Goal: Task Accomplishment & Management: Complete application form

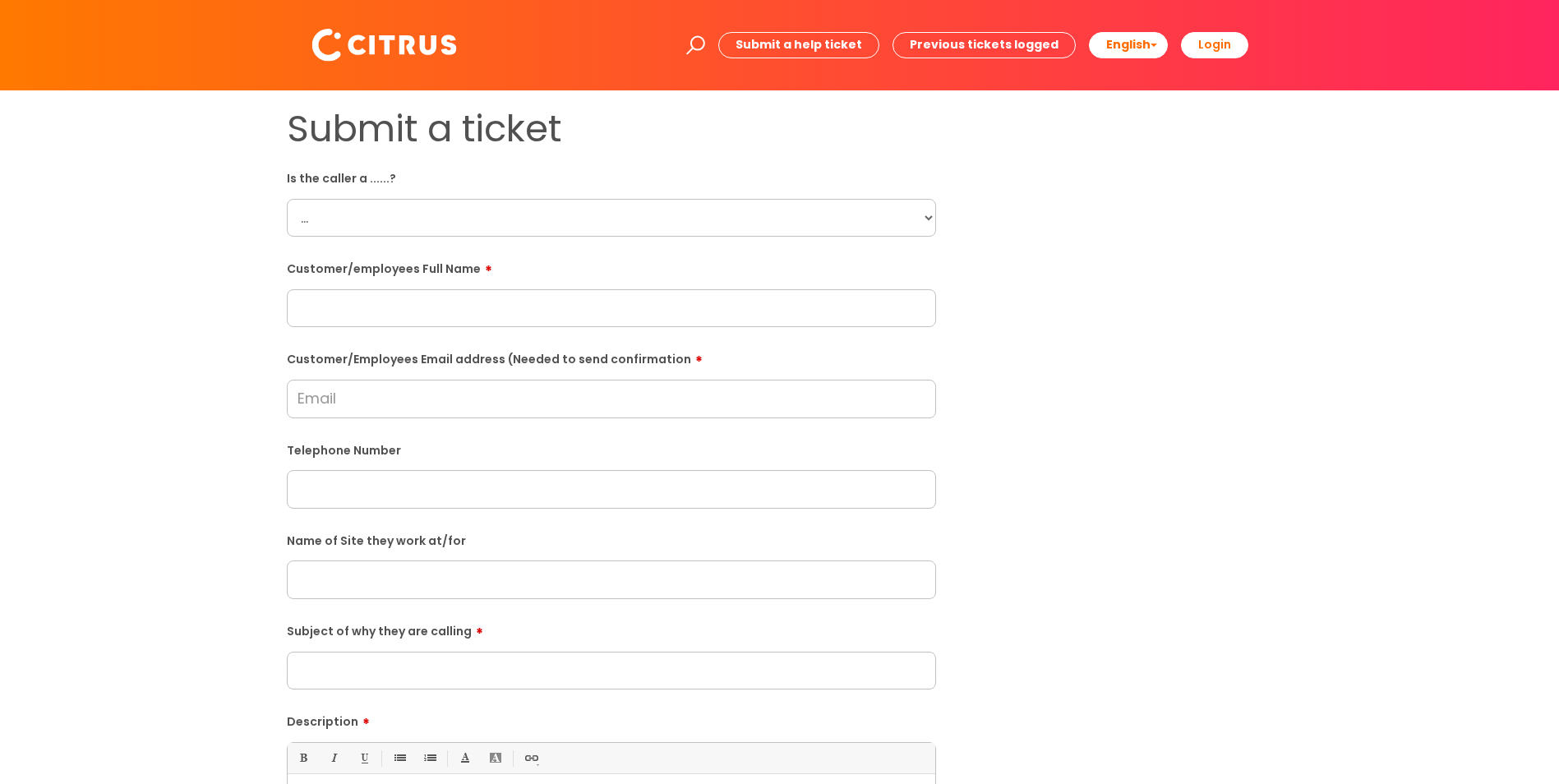
click at [920, 213] on select "... Citrus Customer Citrus Employee [DEMOGRAPHIC_DATA] Supplier" at bounding box center [611, 218] width 649 height 38
select select "Citrus Employee"
click at [287, 199] on select "... Citrus Customer Citrus Employee [DEMOGRAPHIC_DATA] Supplier" at bounding box center [611, 218] width 649 height 38
click at [371, 297] on input "text" at bounding box center [611, 308] width 649 height 38
paste input "[PERSON_NAME]"
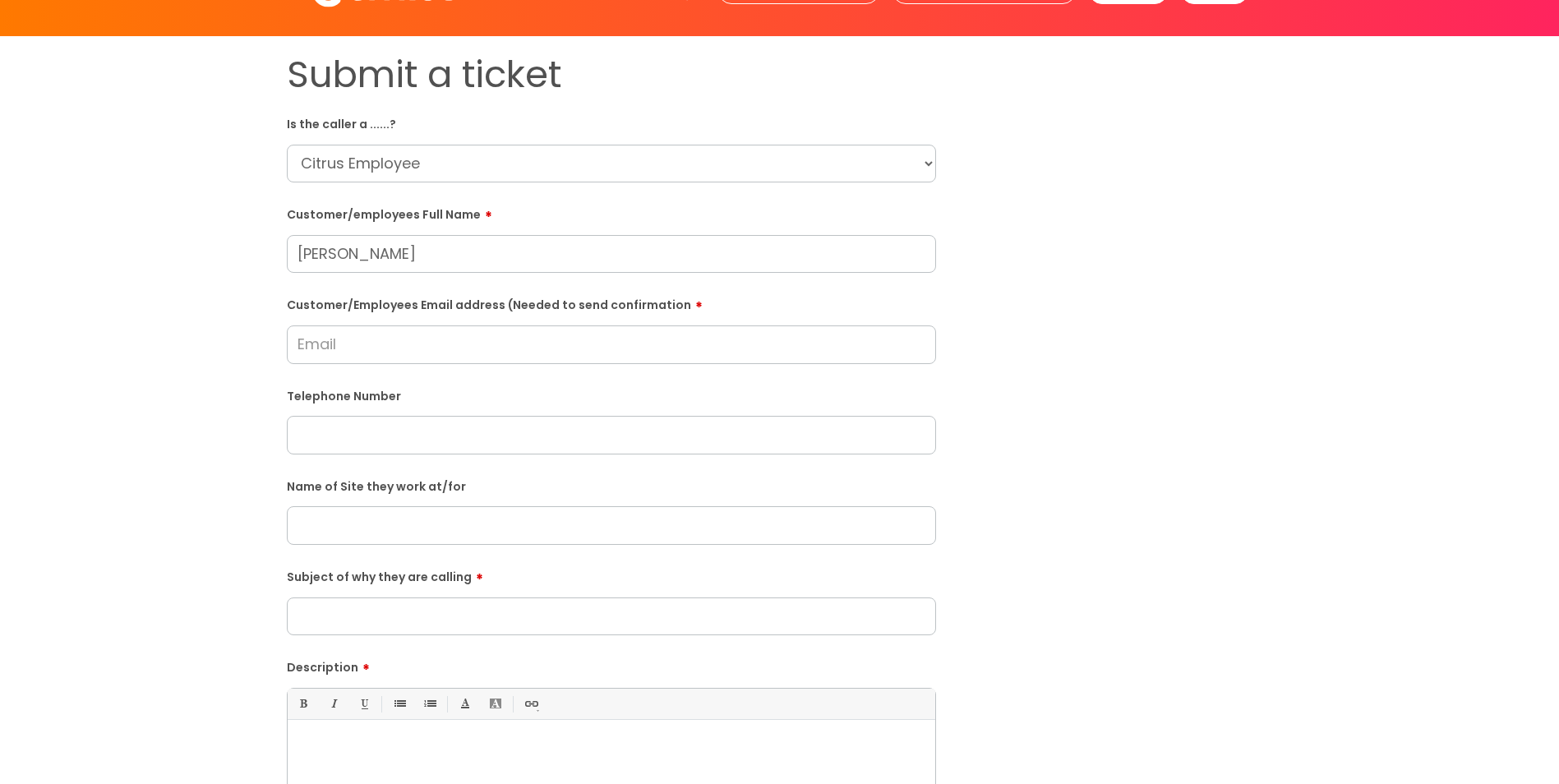
scroll to position [82, 0]
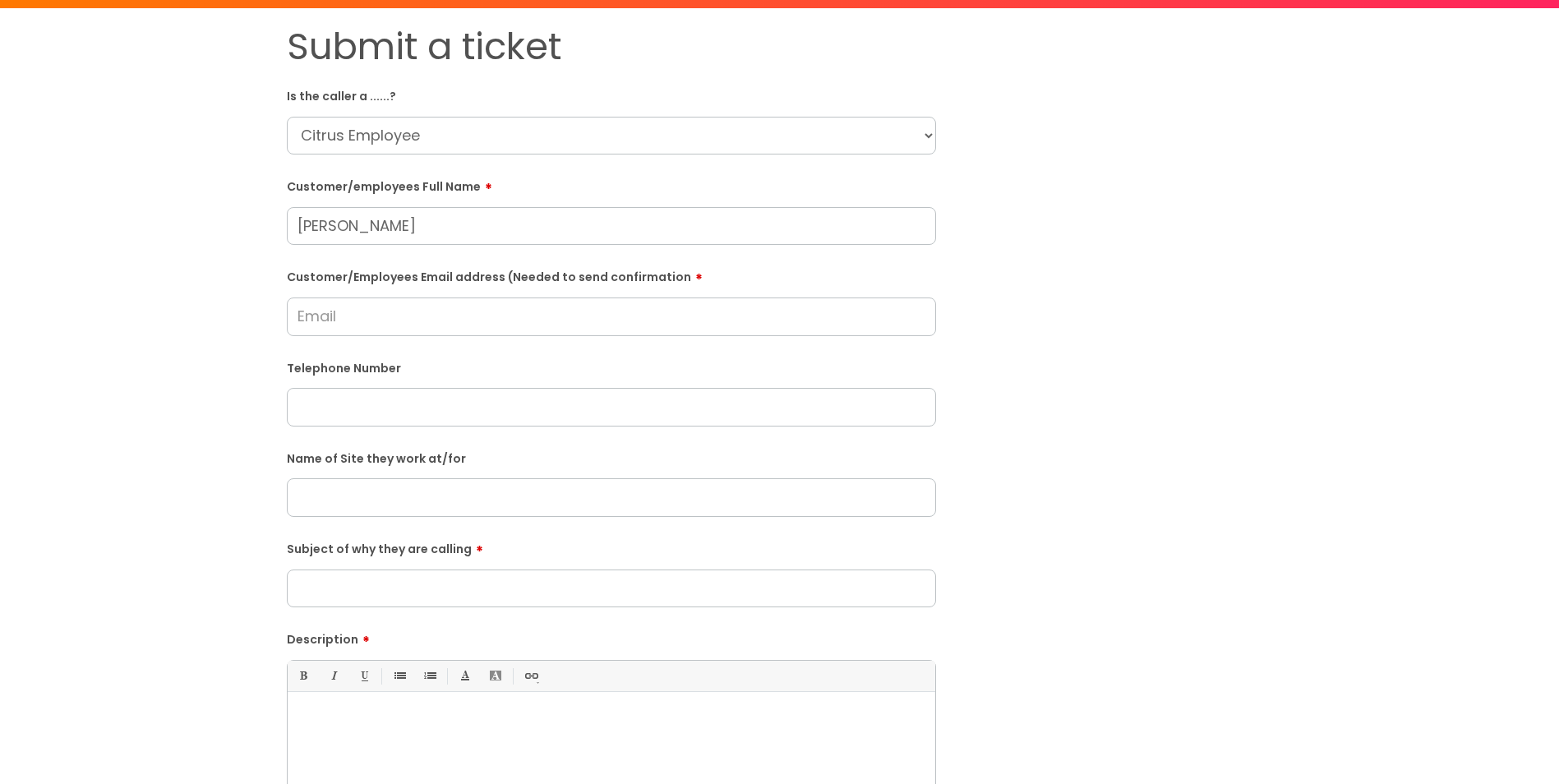
type input "[PERSON_NAME]"
click at [399, 608] on form "Is the caller a ......? ... Citrus Customer Citrus Employee [DEMOGRAPHIC_DATA] …" at bounding box center [611, 513] width 649 height 862
click at [402, 594] on input "Subject of why they are calling" at bounding box center [611, 588] width 649 height 38
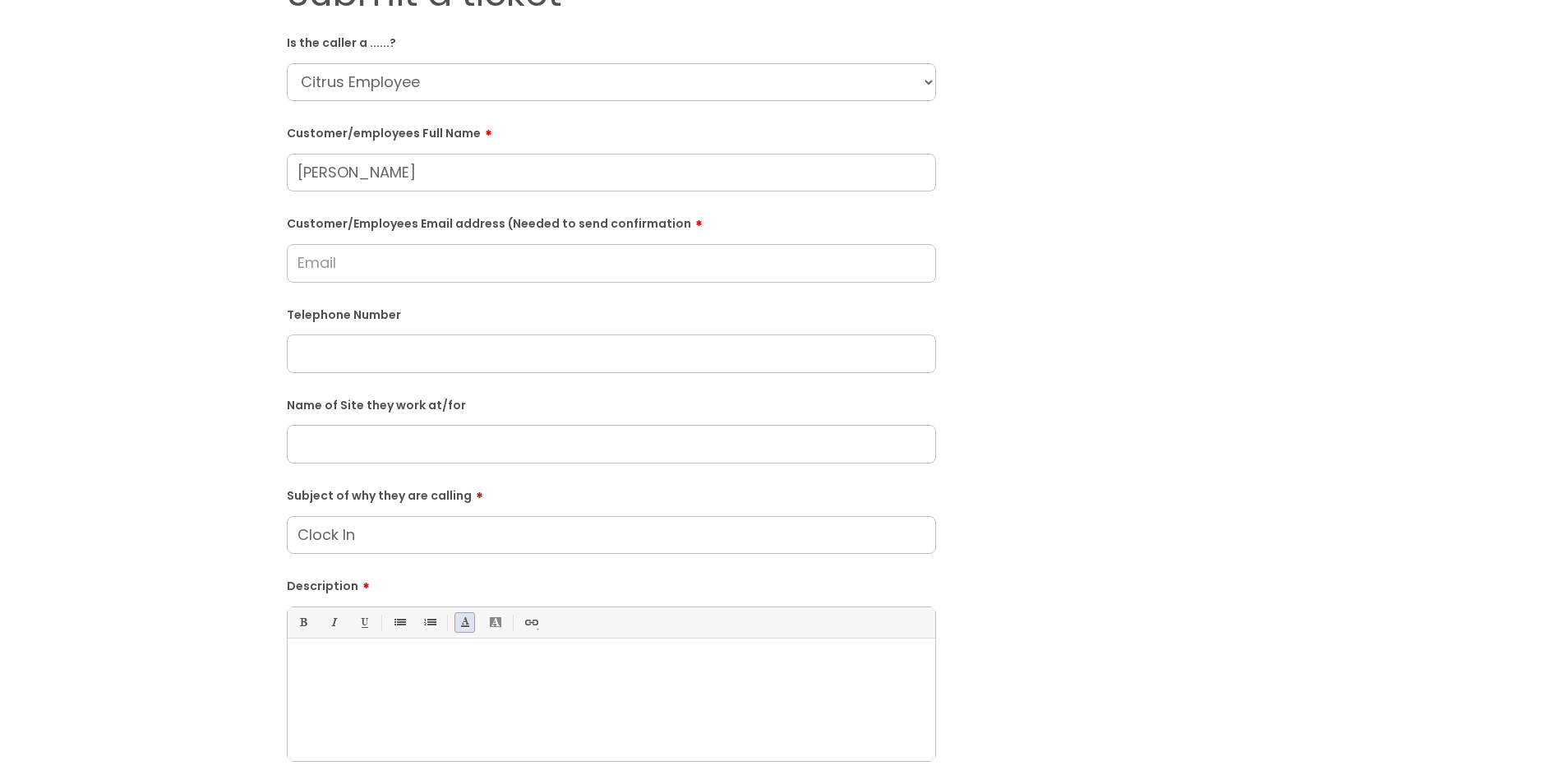
scroll to position [164, 0]
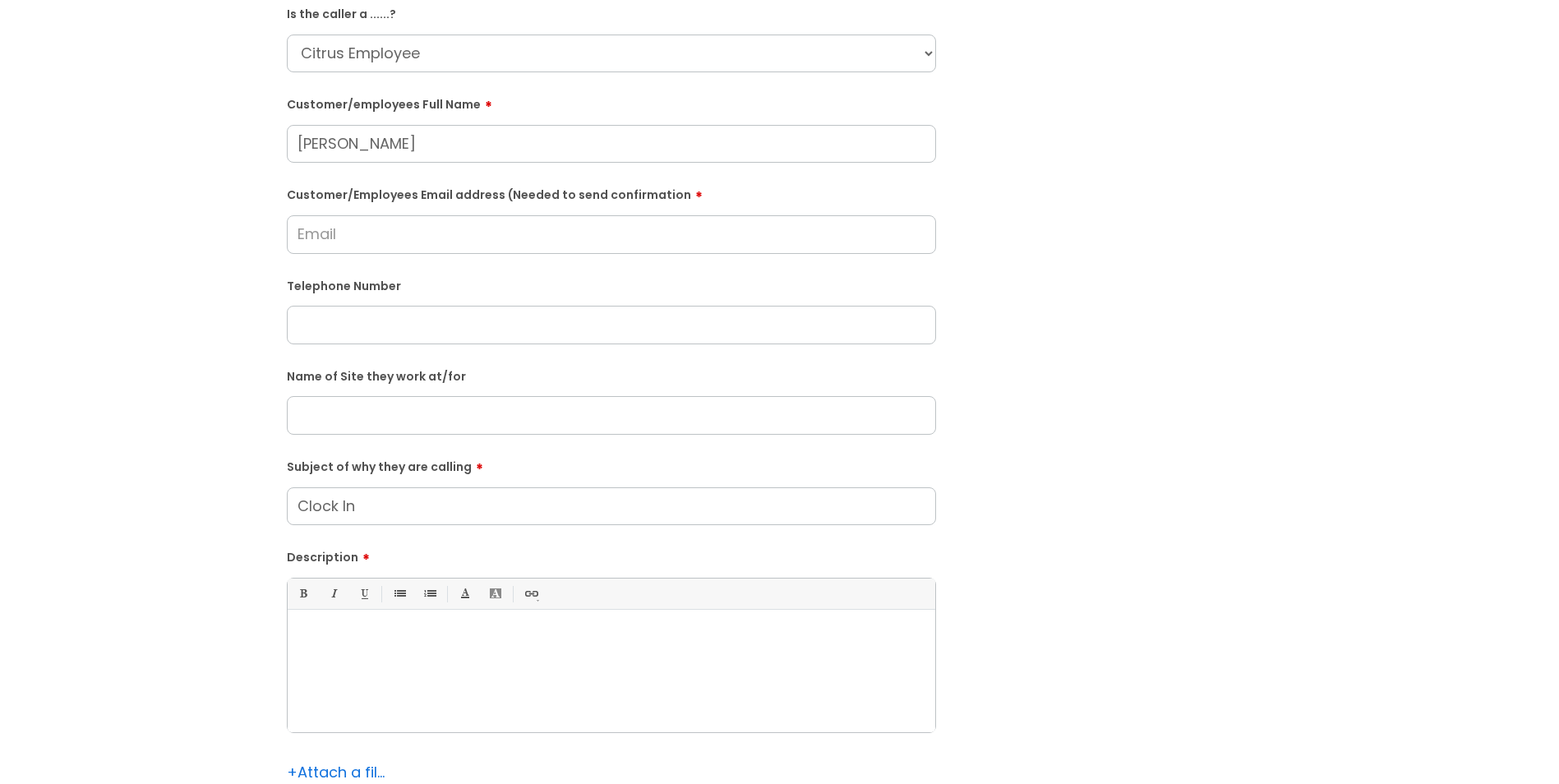
type input "Clock In"
click at [453, 662] on div at bounding box center [612, 675] width 648 height 113
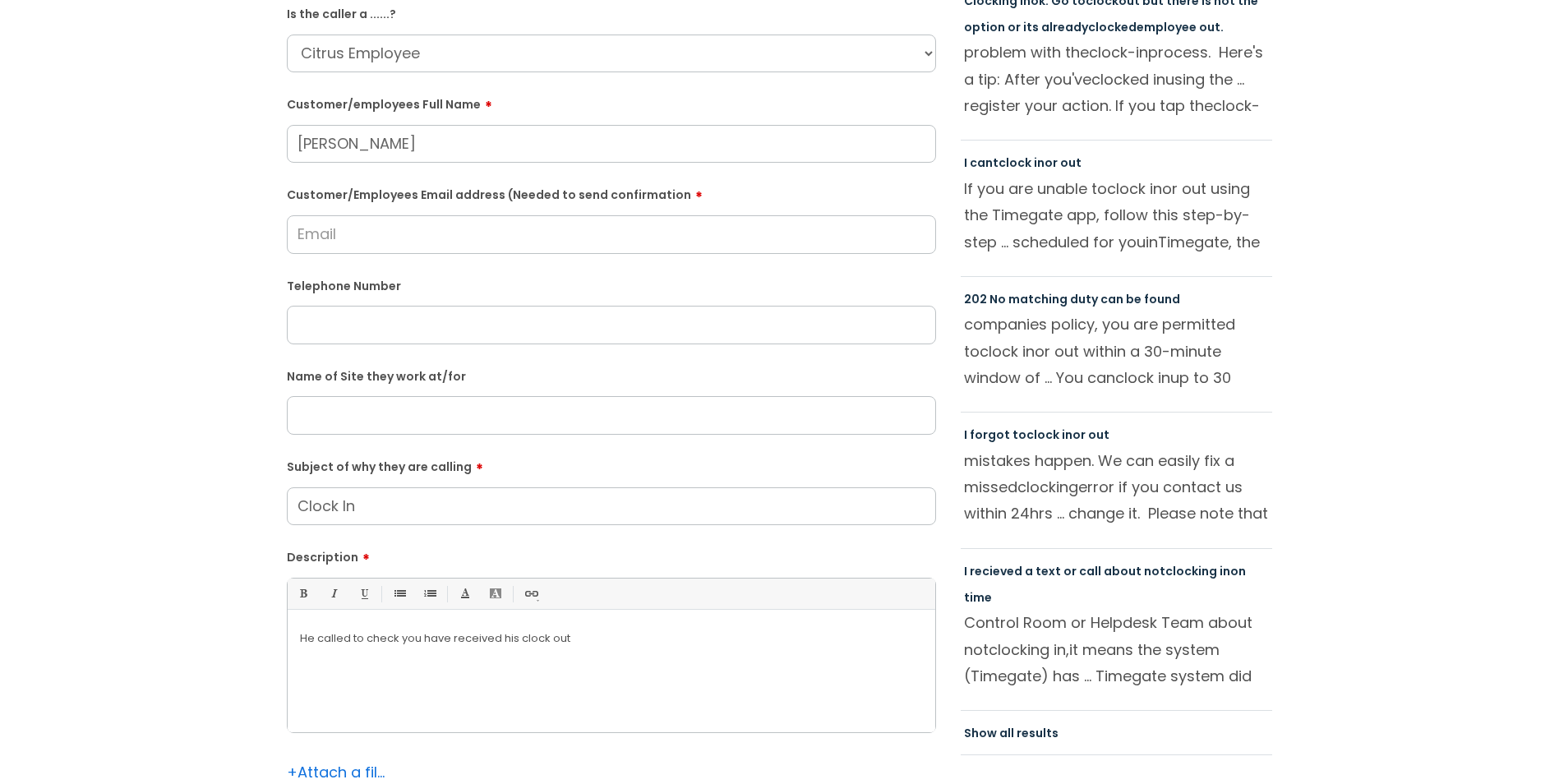
click at [363, 324] on input "text" at bounding box center [611, 325] width 649 height 38
click at [367, 397] on input "text" at bounding box center [611, 415] width 649 height 38
type input "Ayslebury"
click at [420, 237] on input "Customer/Employees Email address (Needed to send confirmation" at bounding box center [611, 234] width 649 height 38
paste input "[EMAIL_ADDRESS][DOMAIN_NAME]"
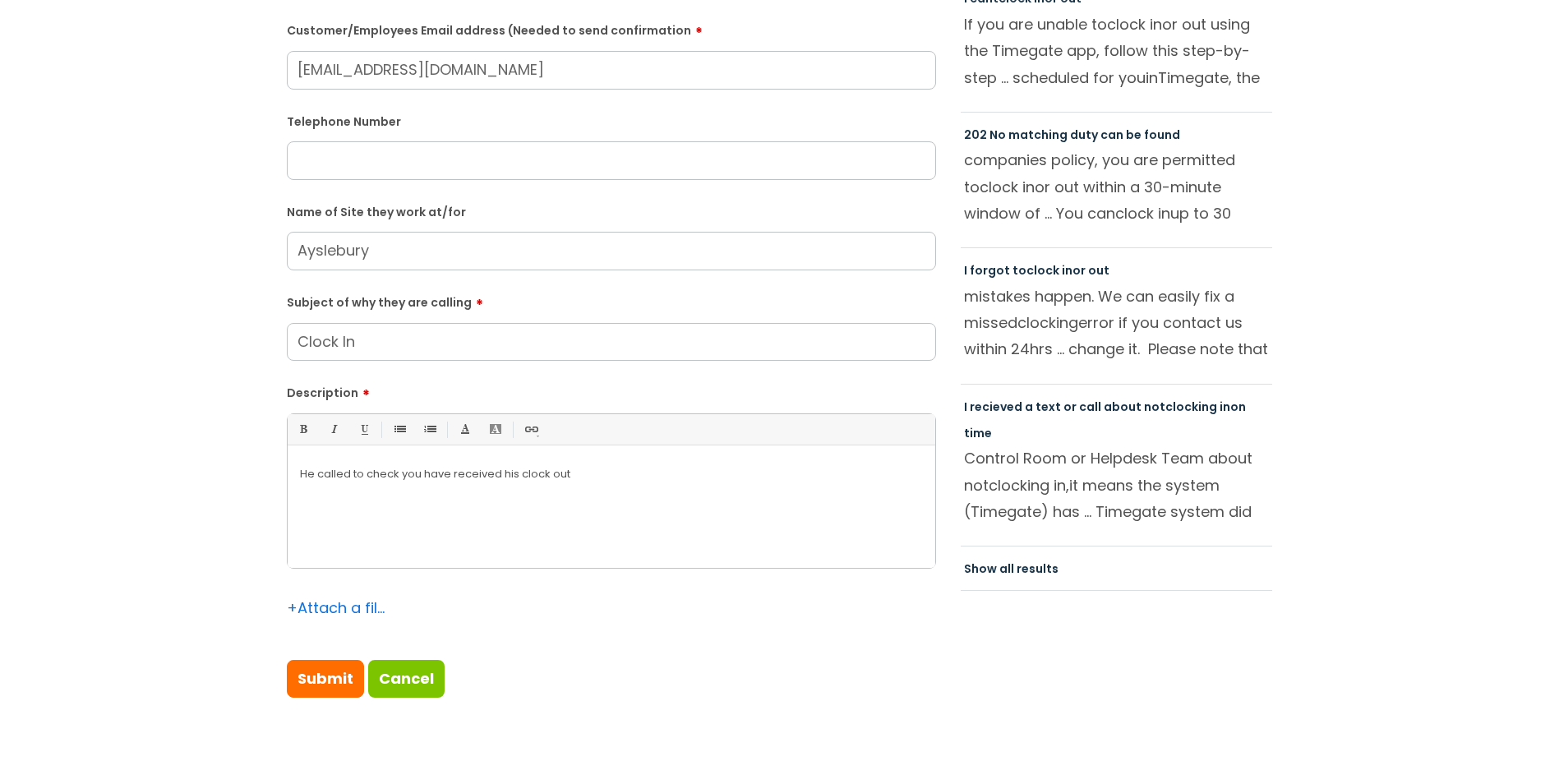
type input "[EMAIL_ADDRESS][DOMAIN_NAME]"
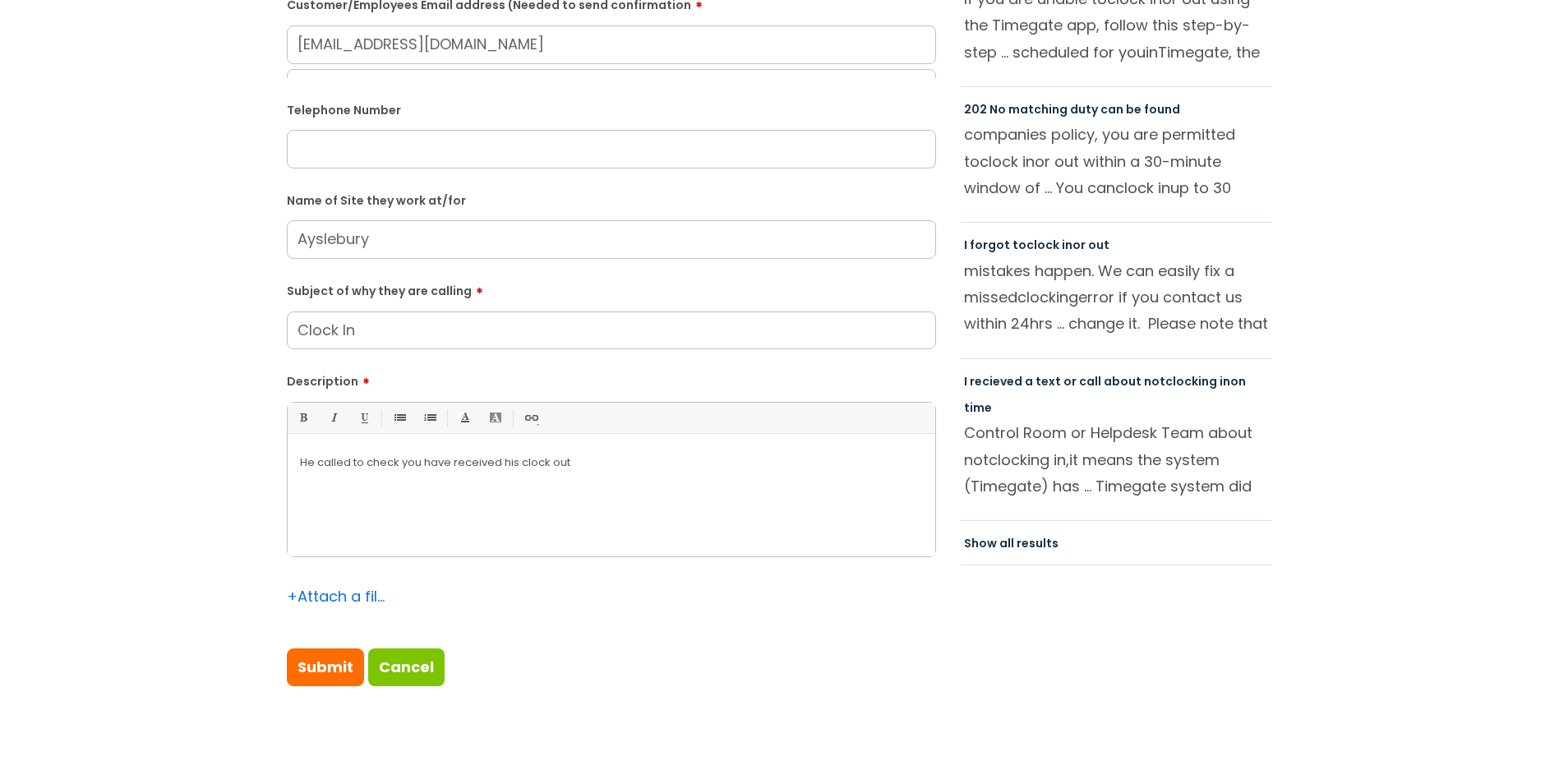
click at [626, 493] on div "He called to check you have received his clock out" at bounding box center [612, 499] width 648 height 113
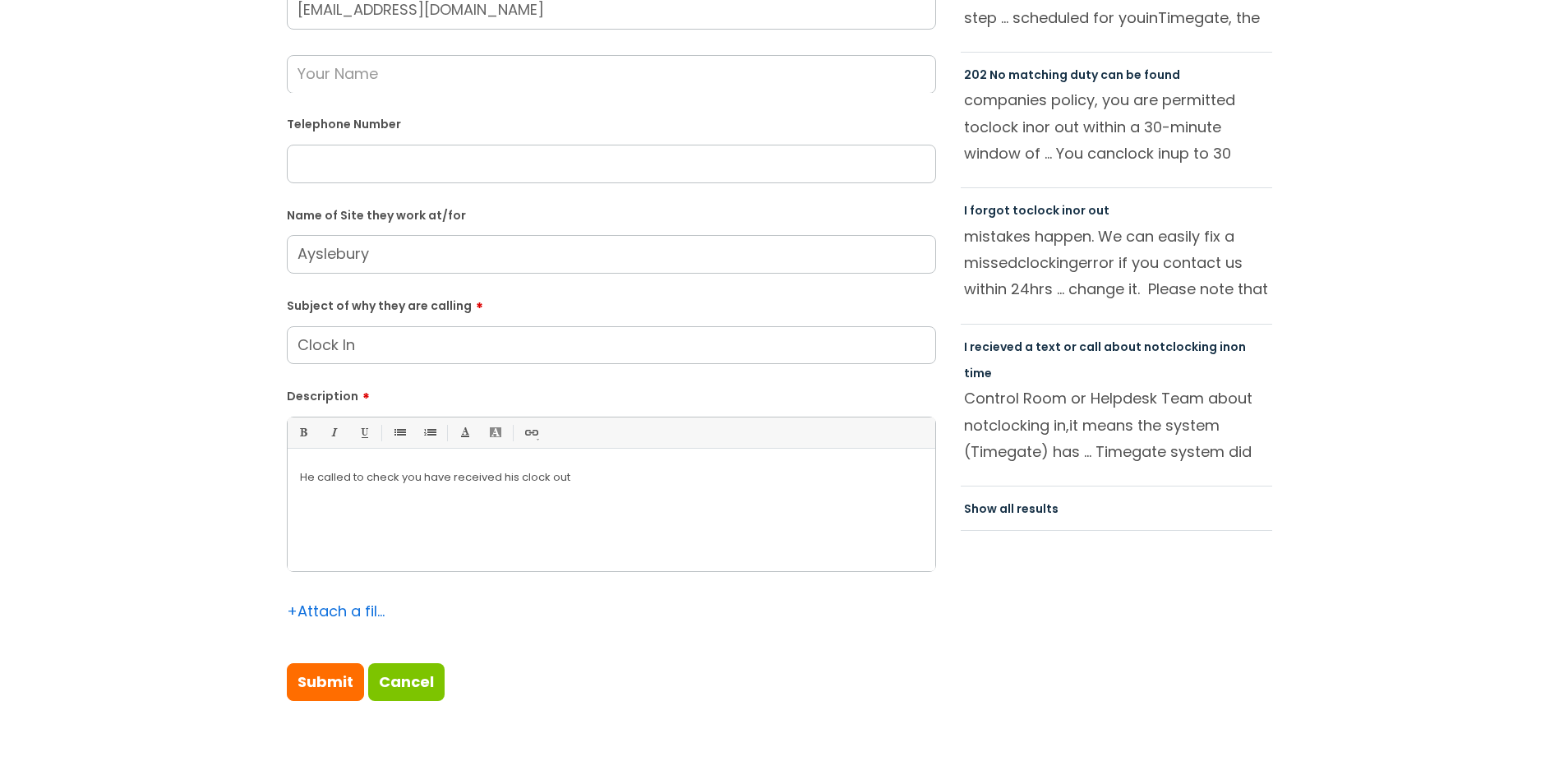
scroll to position [392, 0]
click at [626, 491] on div "He called to check you have received his clock in at 12am," at bounding box center [612, 511] width 648 height 113
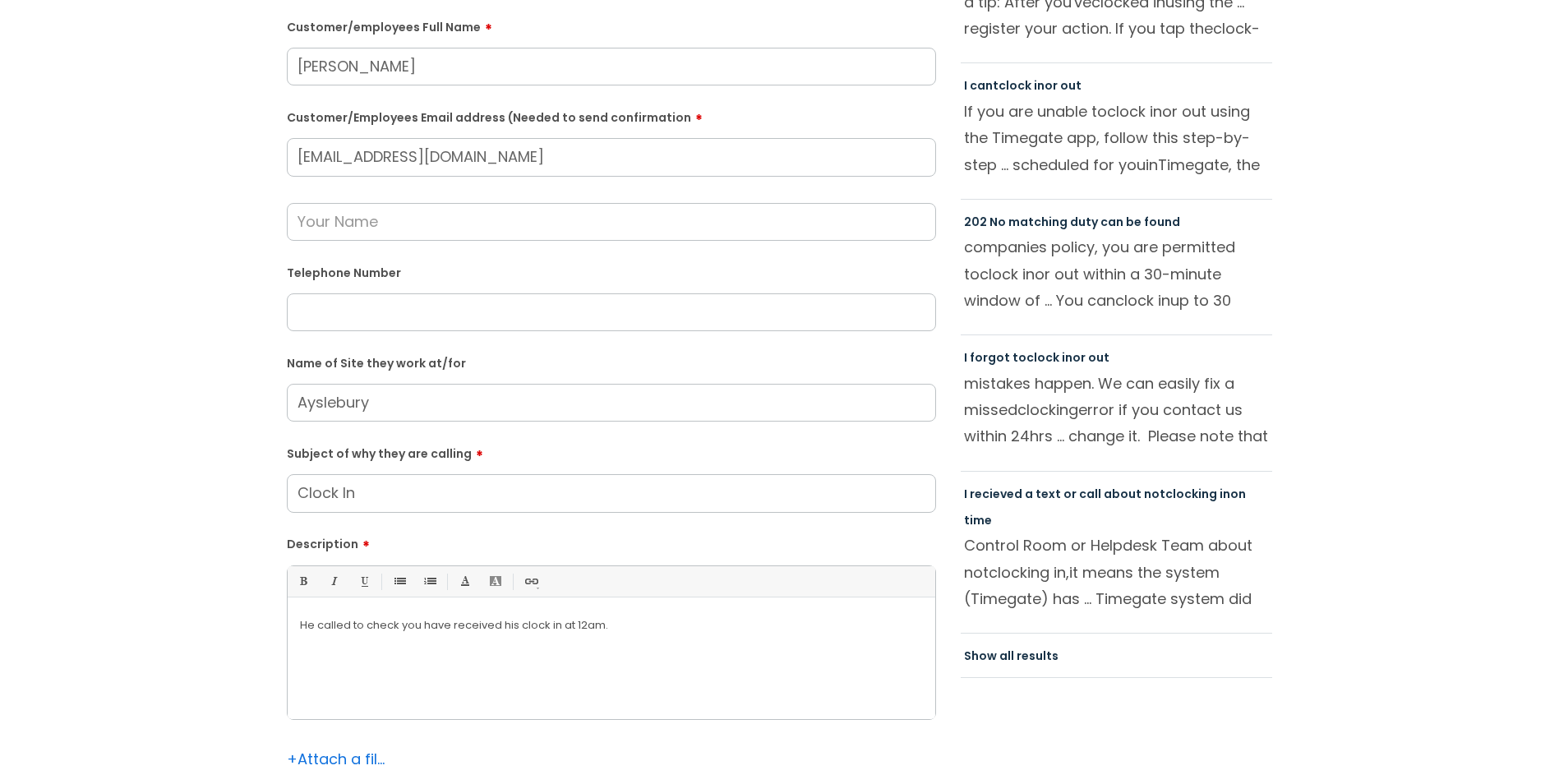
scroll to position [228, 0]
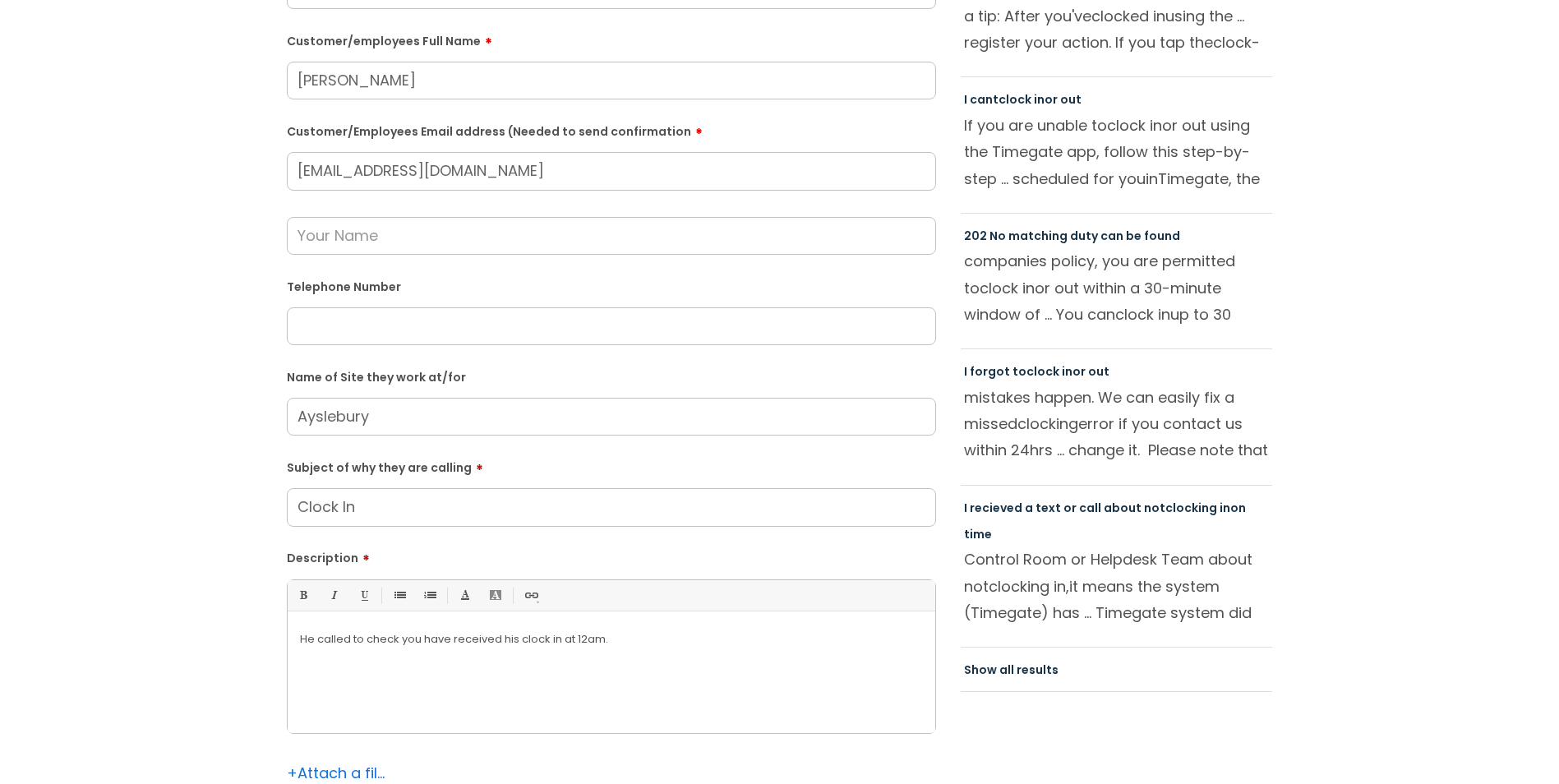
click at [432, 240] on input "text" at bounding box center [611, 236] width 649 height 38
type input "[PERSON_NAME]"
click at [420, 349] on form "Is the caller a ......? ... Citrus Customer Citrus Employee [DEMOGRAPHIC_DATA] …" at bounding box center [611, 400] width 649 height 927
click at [417, 332] on input "text" at bounding box center [611, 326] width 649 height 38
paste input "07360 124086"
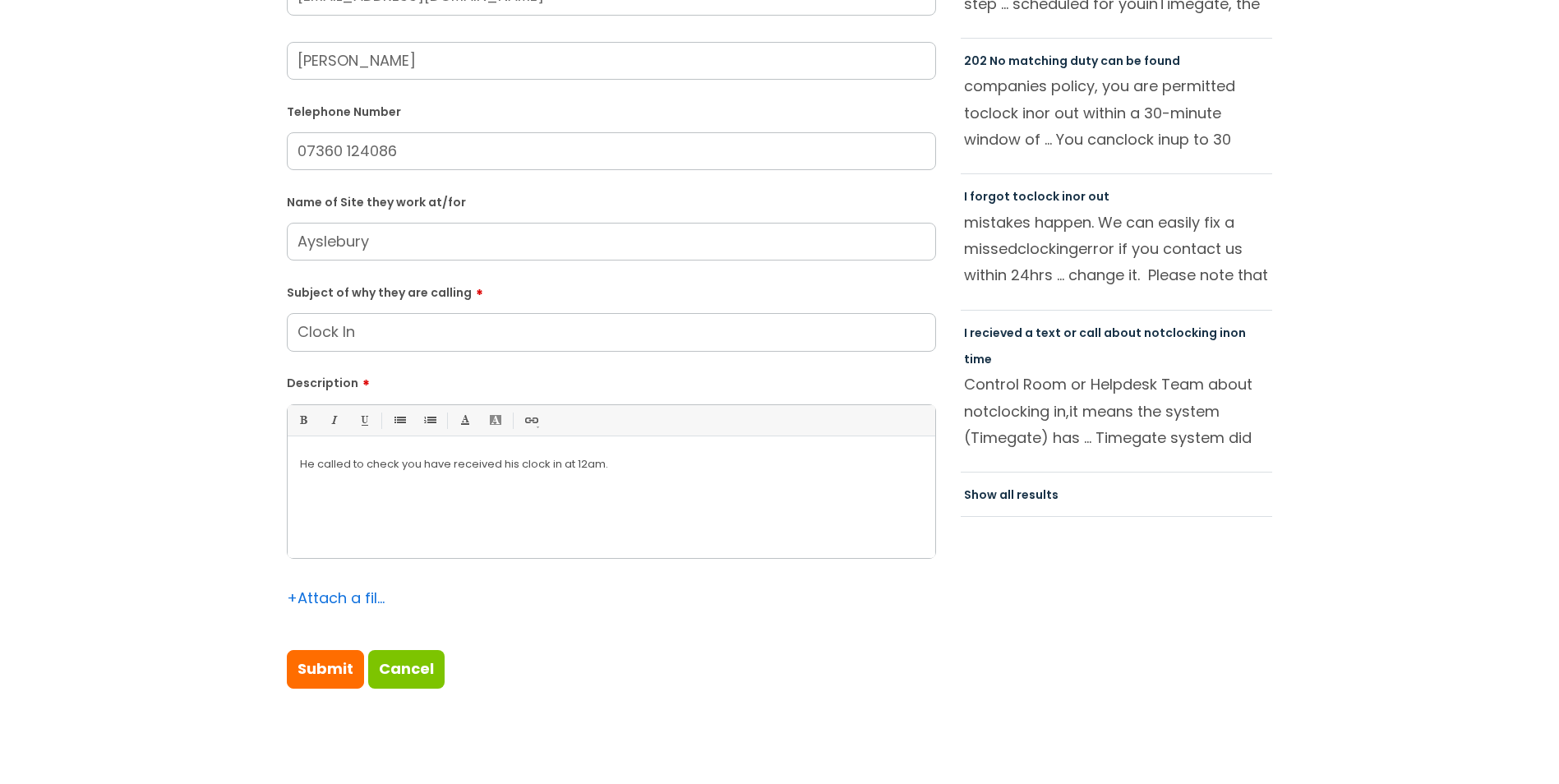
scroll to position [575, 0]
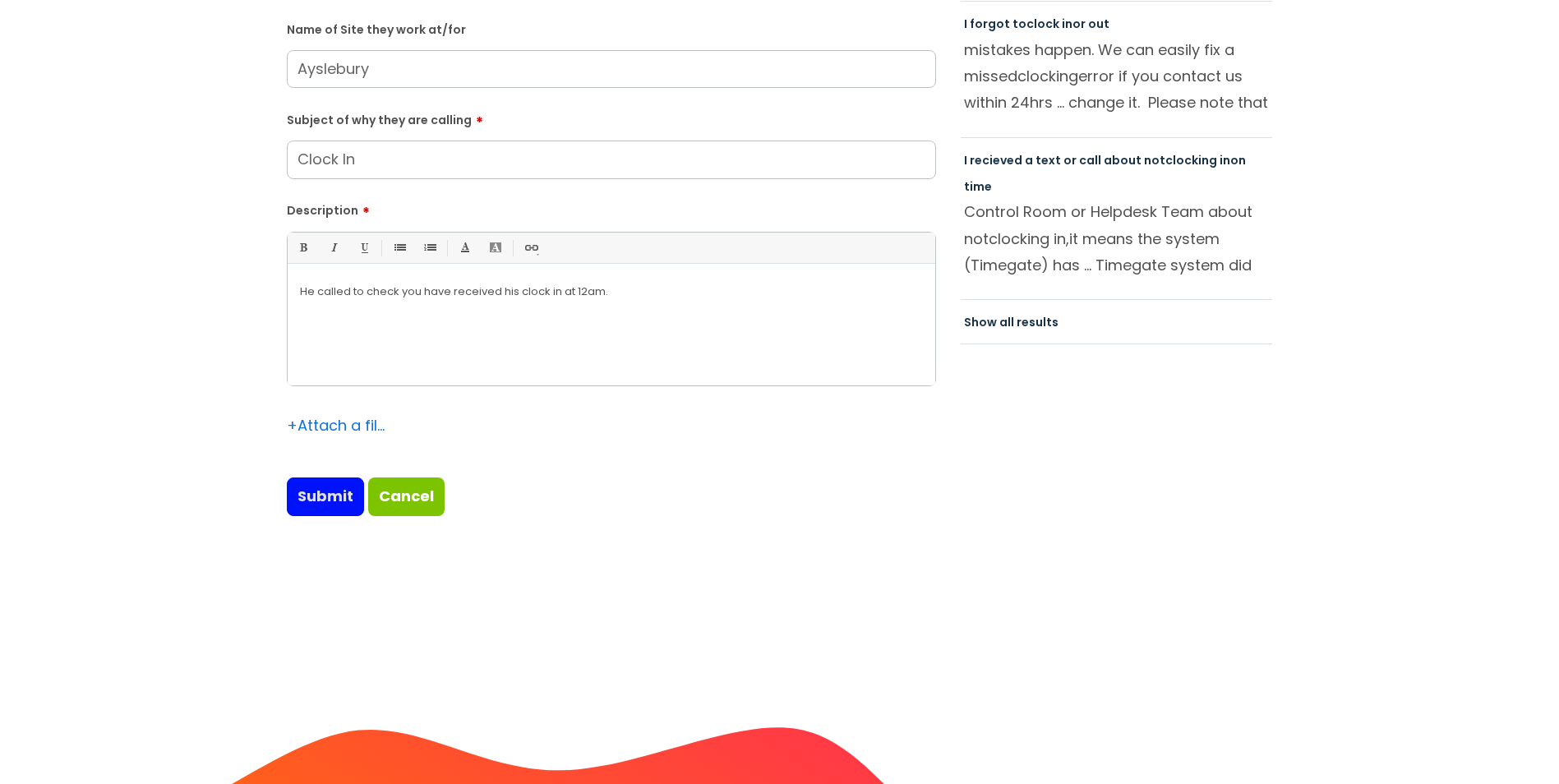
type input "07360 124086"
click at [323, 499] on input "Submit" at bounding box center [325, 496] width 77 height 38
type input "Please Wait..."
